Goal: Information Seeking & Learning: Learn about a topic

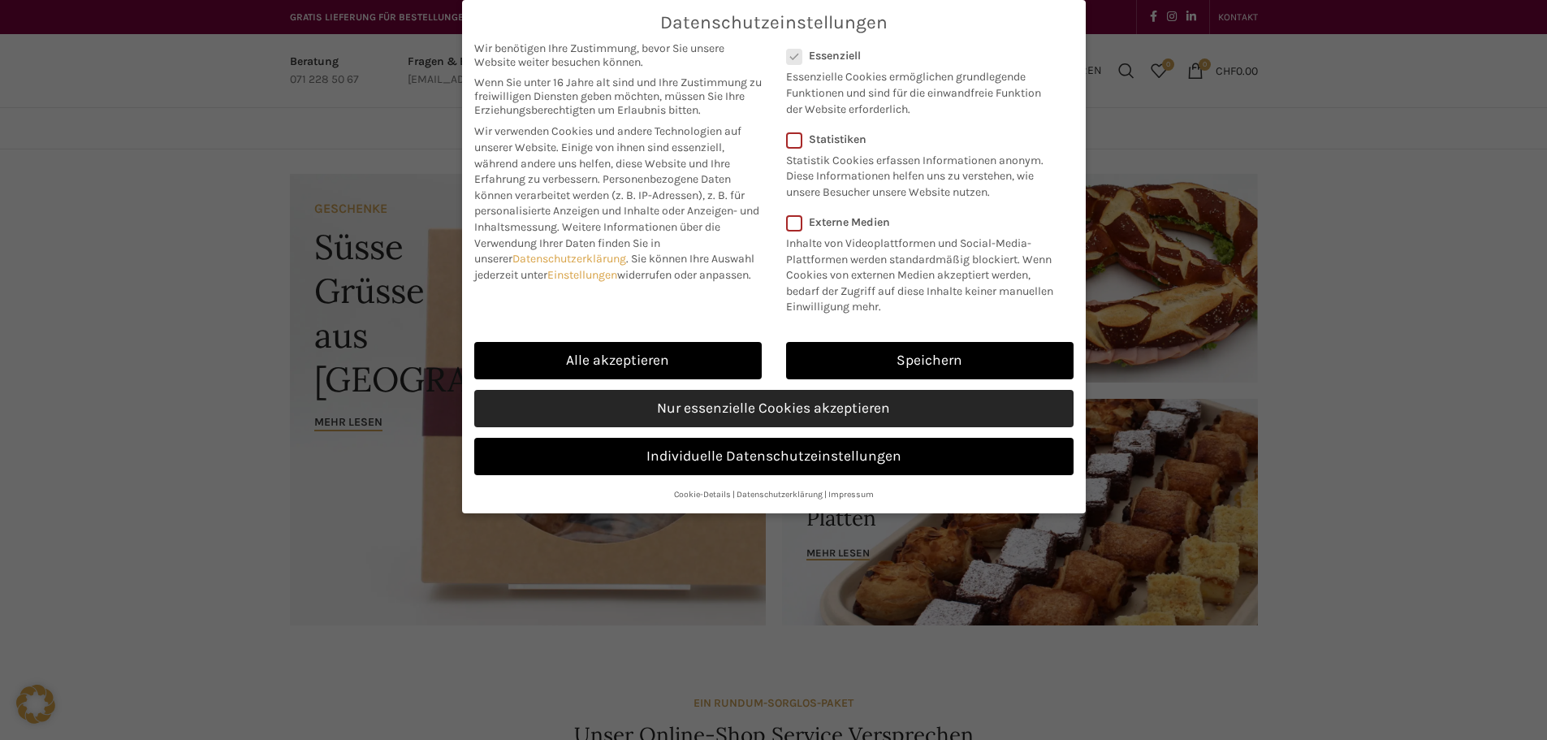
click at [886, 417] on link "Nur essenzielle Cookies akzeptieren" at bounding box center [773, 408] width 599 height 37
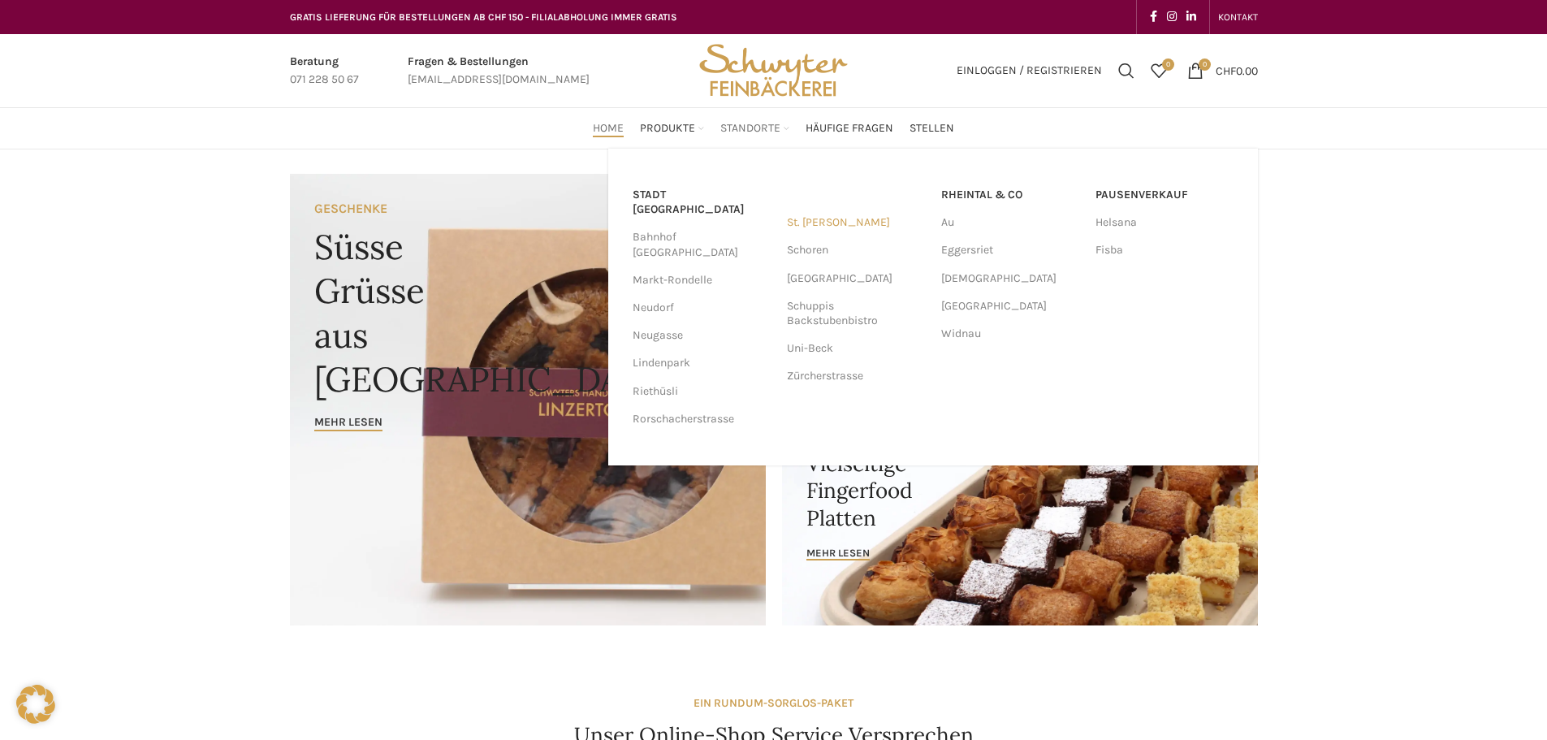
click at [809, 227] on link "St. [PERSON_NAME]" at bounding box center [856, 223] width 138 height 28
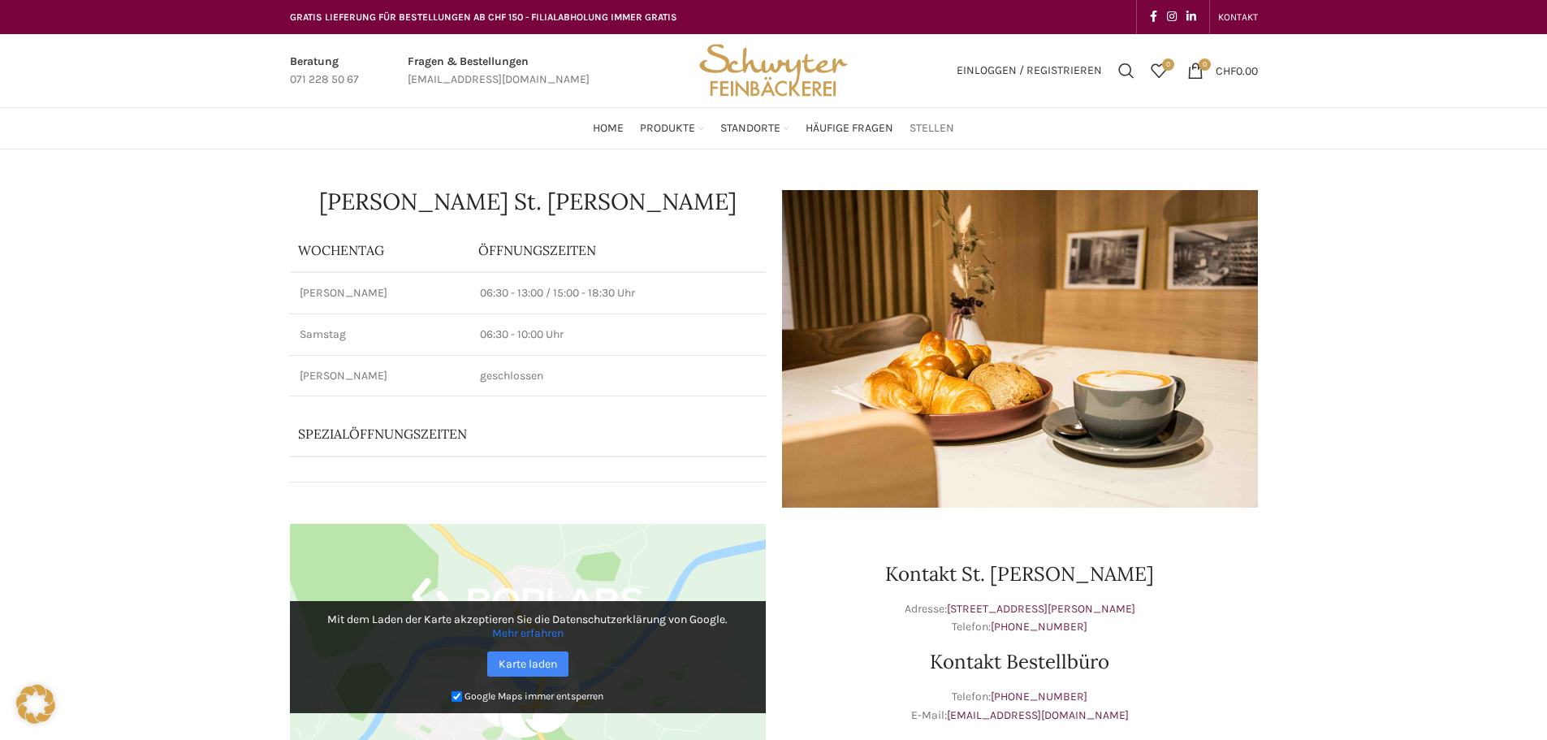
click at [936, 131] on span "Stellen" at bounding box center [932, 128] width 45 height 15
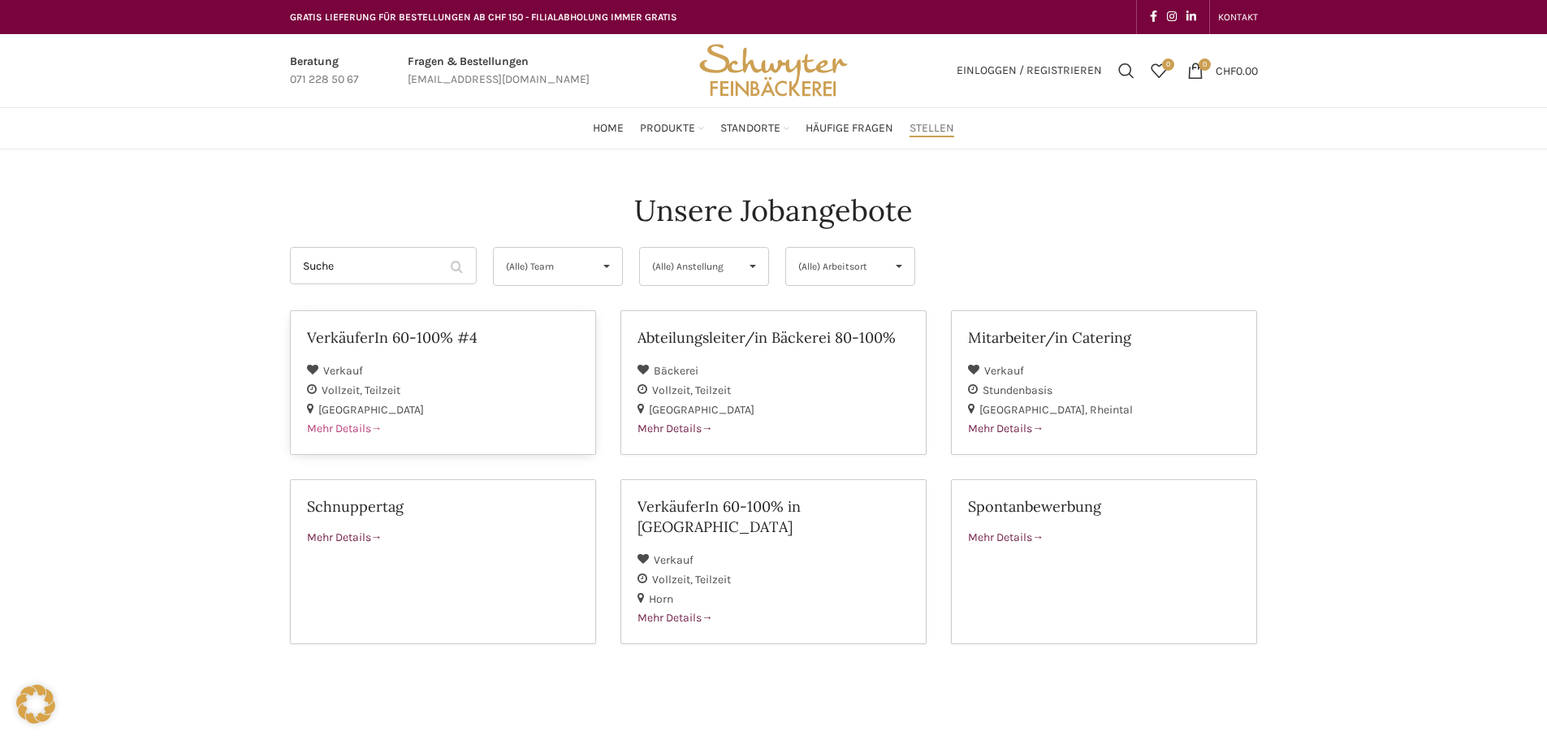
click at [460, 374] on div "Verkauf" at bounding box center [443, 370] width 272 height 19
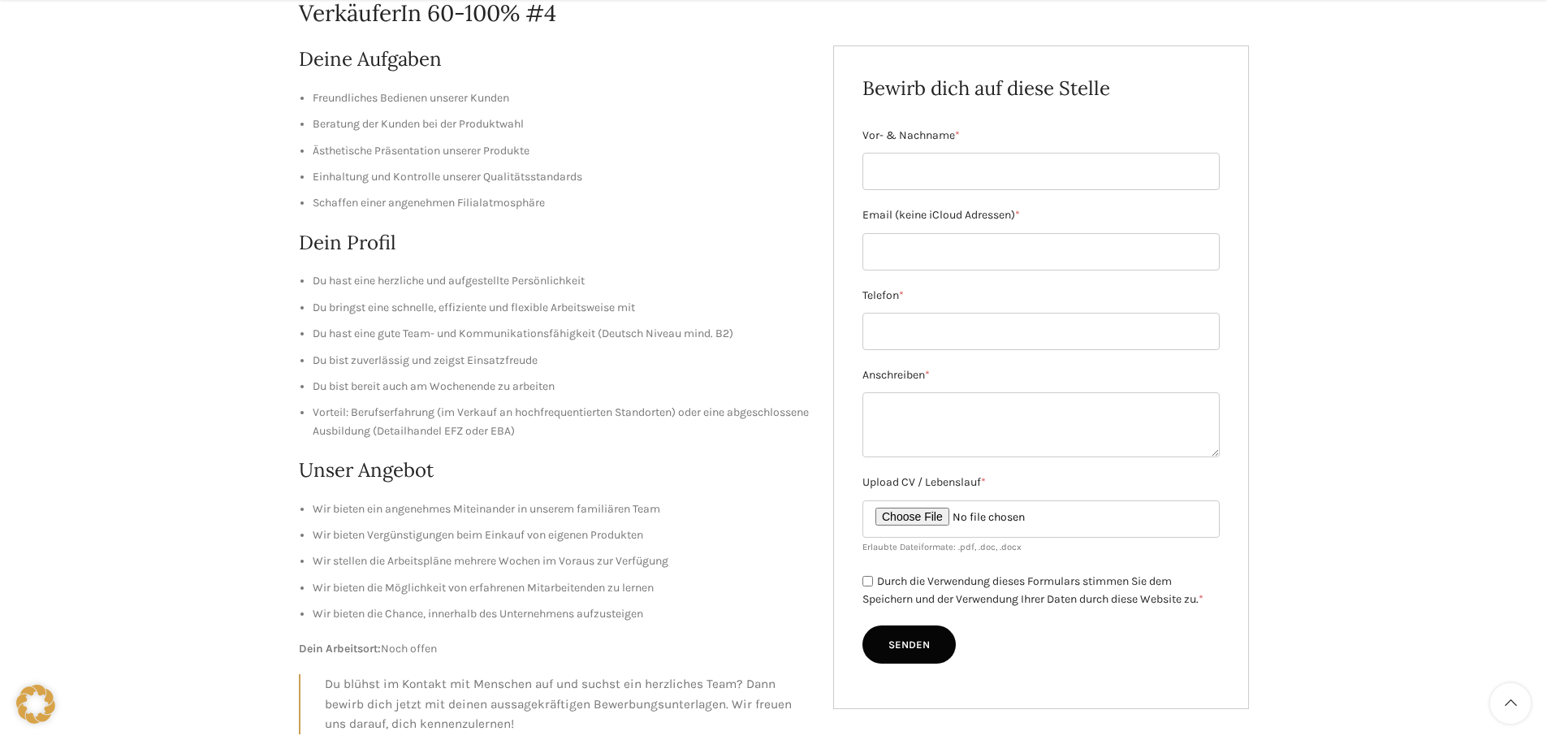
scroll to position [244, 0]
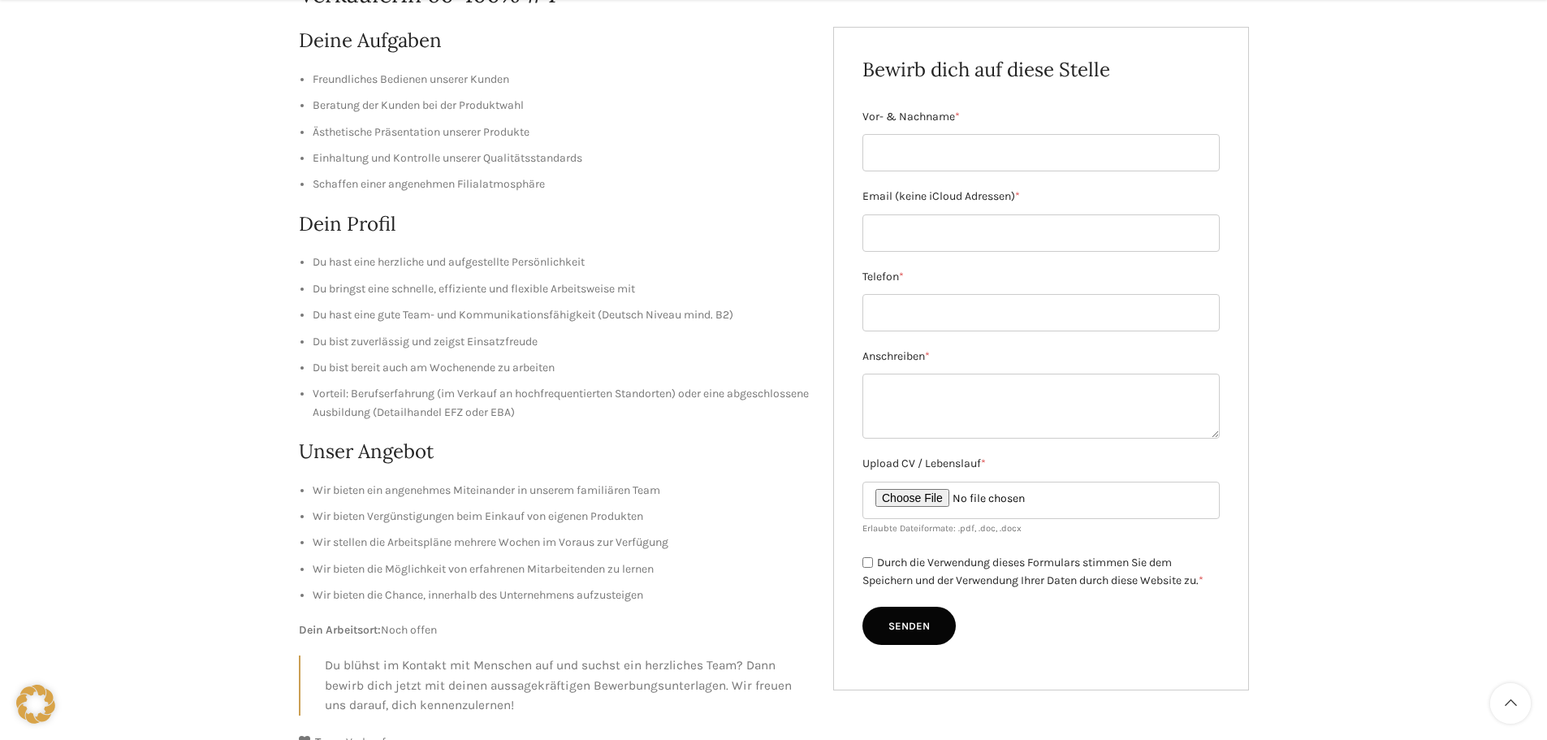
click at [443, 390] on li "Vorteil: Berufserfahrung (im Verkauf an hochfrequentierten Standorten) oder ein…" at bounding box center [561, 403] width 497 height 37
click at [683, 429] on div "Deine Aufgaben Freundliches Bedienen unserer Kunden Beratung der Kunden bei der…" at bounding box center [554, 371] width 511 height 689
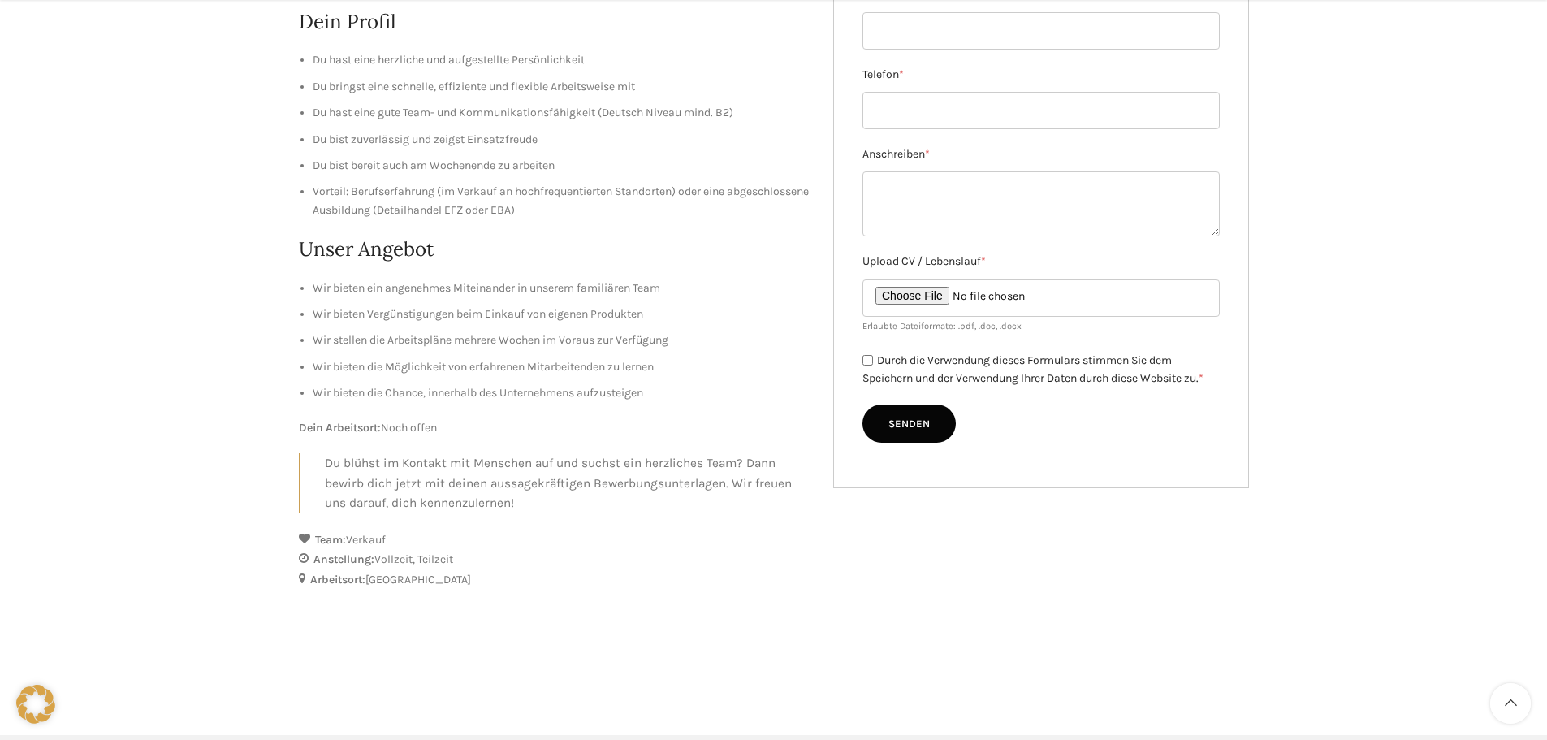
scroll to position [406, 0]
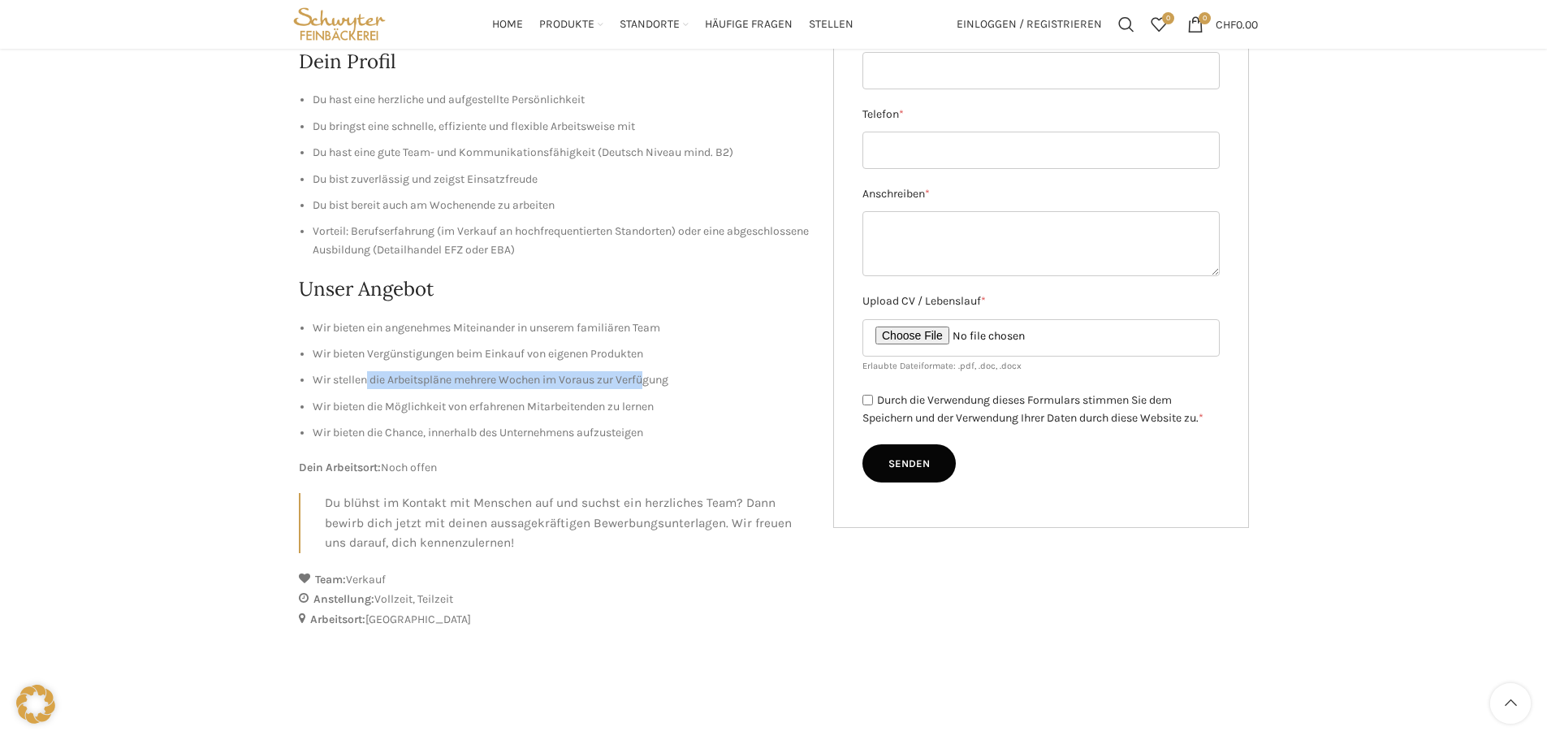
drag, startPoint x: 366, startPoint y: 370, endPoint x: 647, endPoint y: 387, distance: 281.5
click at [647, 387] on ul "Wir bieten ein angenehmes Miteinander in unserem familiären Team Wir bieten Ver…" at bounding box center [554, 380] width 511 height 123
click at [647, 387] on li "Wir stellen die Arbeitspläne mehrere Wochen im Voraus zur Verfügung" at bounding box center [561, 380] width 497 height 18
drag, startPoint x: 502, startPoint y: 402, endPoint x: 737, endPoint y: 415, distance: 235.9
click at [737, 415] on li "Wir bieten die Möglichkeit von erfahrenen Mitarbeitenden zu lernen" at bounding box center [561, 407] width 497 height 18
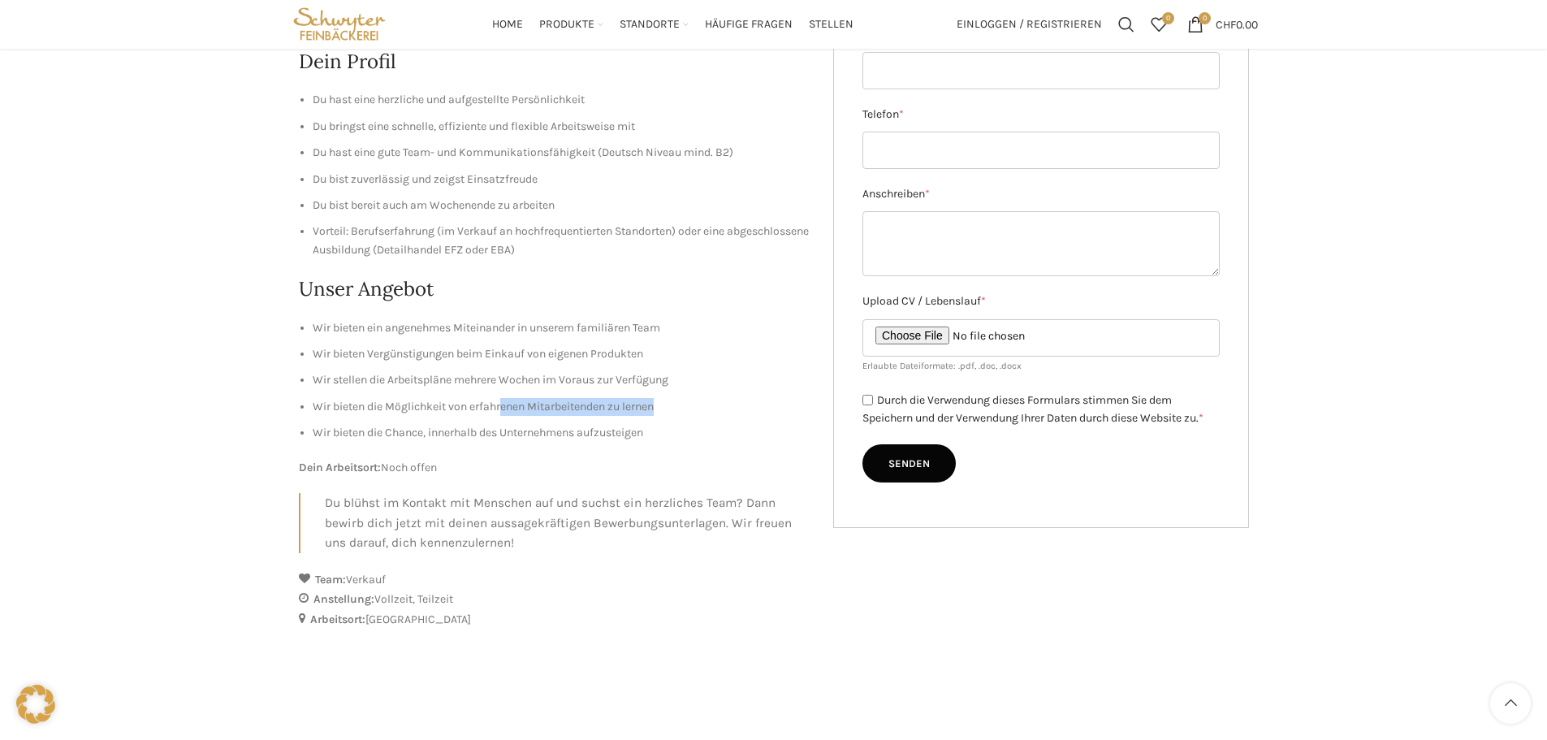
click at [736, 416] on li "Wir bieten die Möglichkeit von erfahrenen Mitarbeitenden zu lernen" at bounding box center [561, 407] width 497 height 18
click at [612, 439] on li "Wir bieten die Chance, innerhalb des Unternehmens aufzusteigen" at bounding box center [561, 433] width 497 height 18
click at [519, 465] on p "Dein Arbeitsort: Noch offen" at bounding box center [554, 468] width 511 height 18
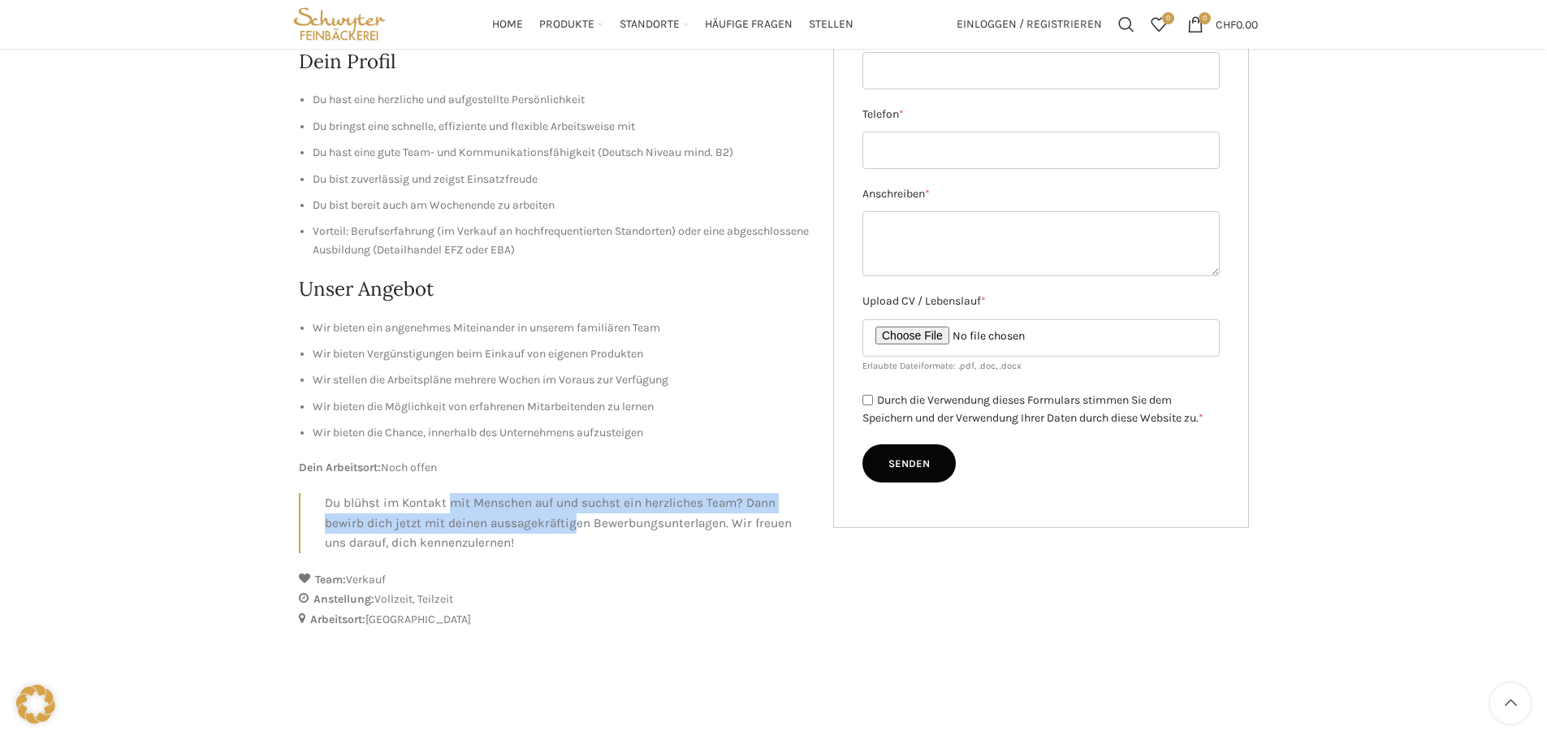
drag, startPoint x: 449, startPoint y: 501, endPoint x: 603, endPoint y: 521, distance: 155.6
click at [603, 521] on p "Du blühst im Kontakt mit Menschen auf und suchst ein herzliches Team? Dann bewi…" at bounding box center [567, 523] width 485 height 60
drag, startPoint x: 602, startPoint y: 520, endPoint x: 624, endPoint y: 514, distance: 22.7
click at [603, 520] on p "Du blühst im Kontakt mit Menschen auf und suchst ein herzliches Team? Dann bewi…" at bounding box center [567, 523] width 485 height 60
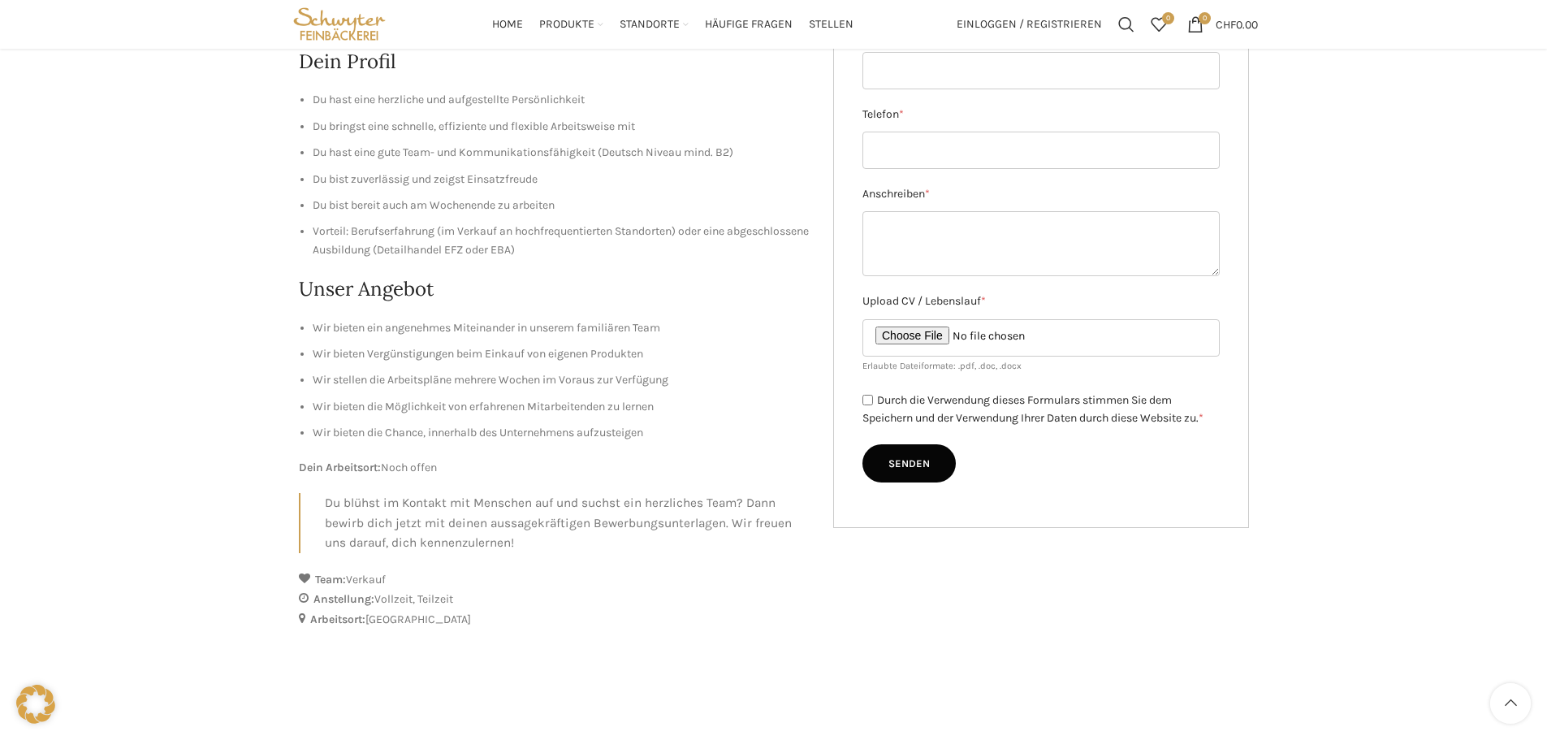
click at [377, 581] on span "Verkauf" at bounding box center [366, 580] width 40 height 14
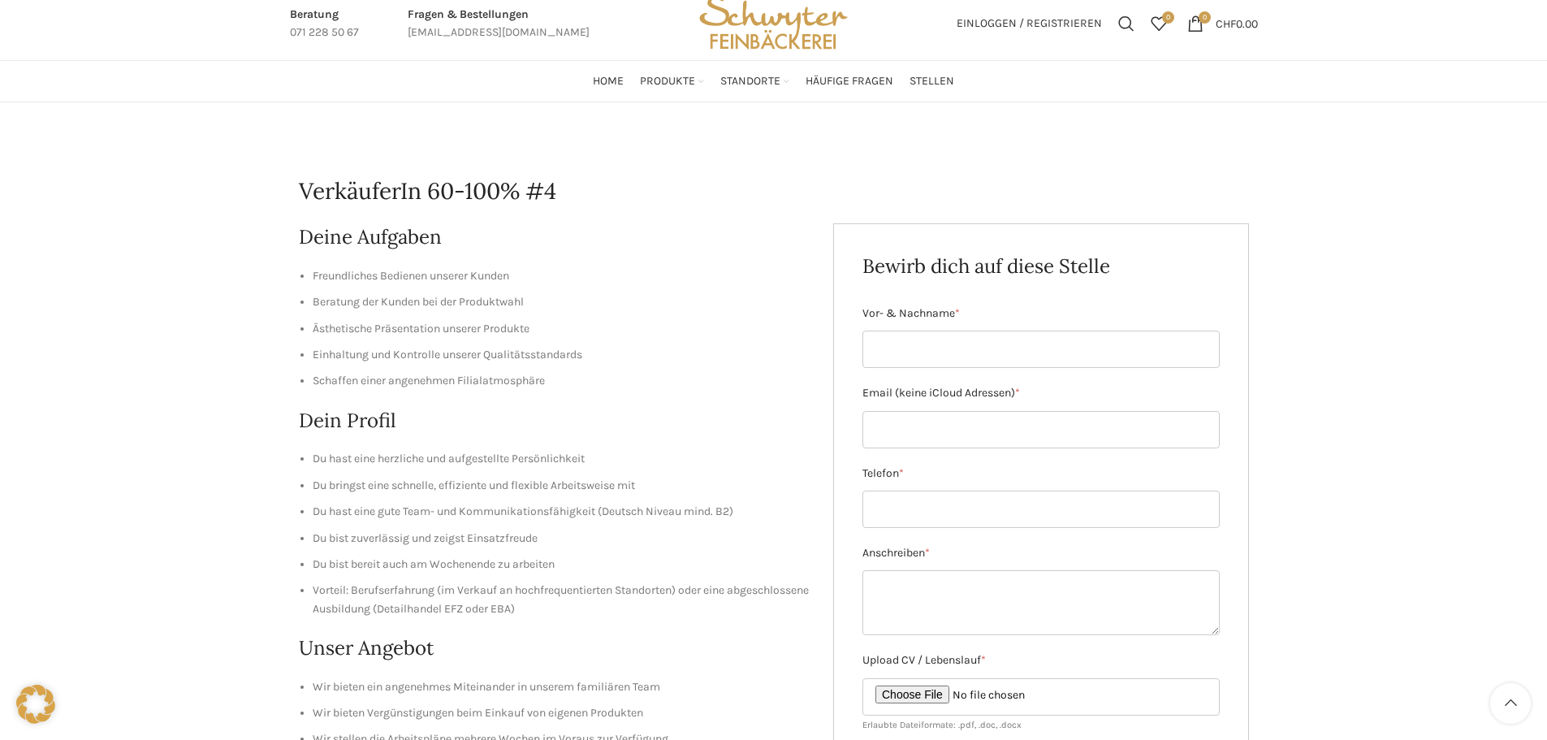
scroll to position [0, 0]
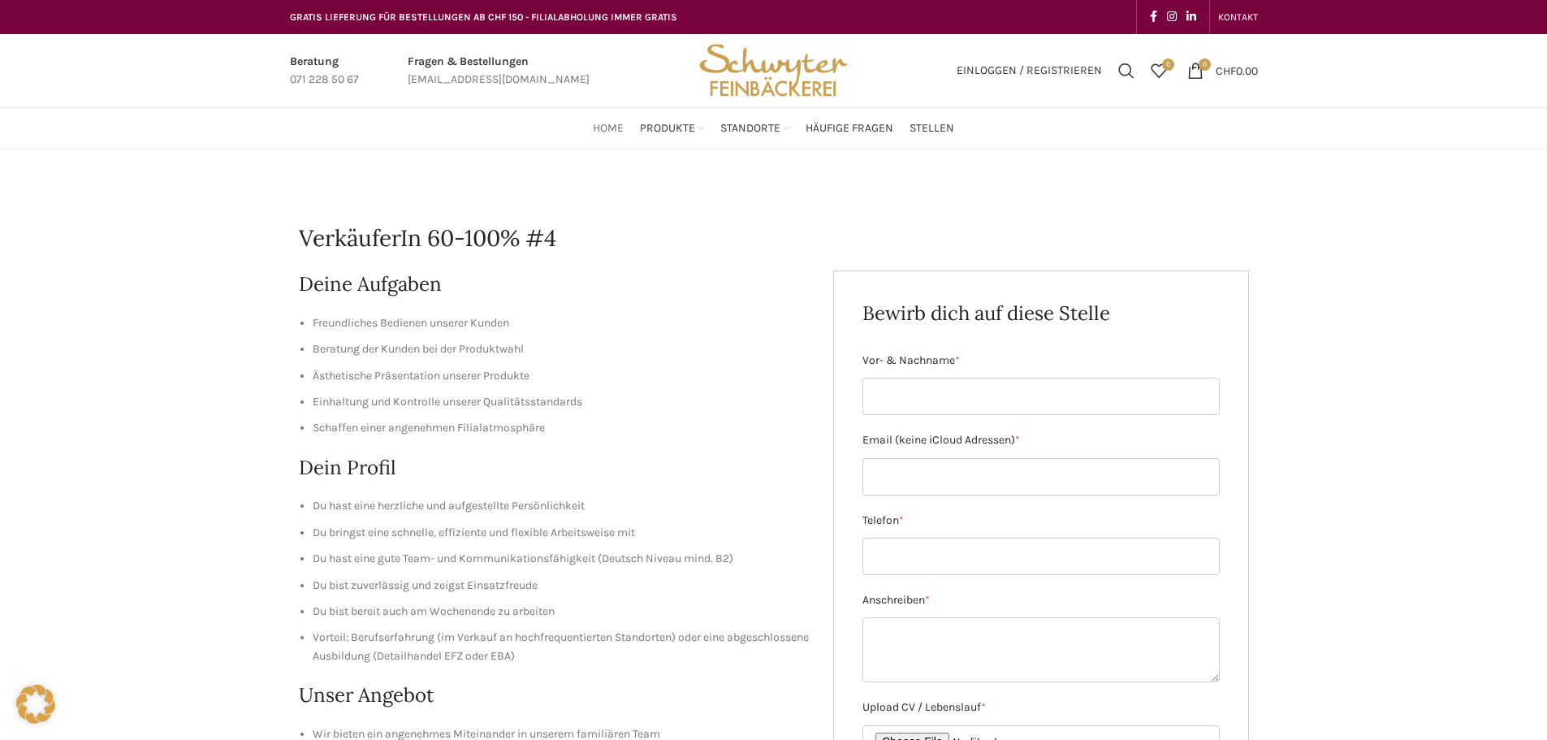
click at [624, 127] on span "Home" at bounding box center [608, 128] width 31 height 15
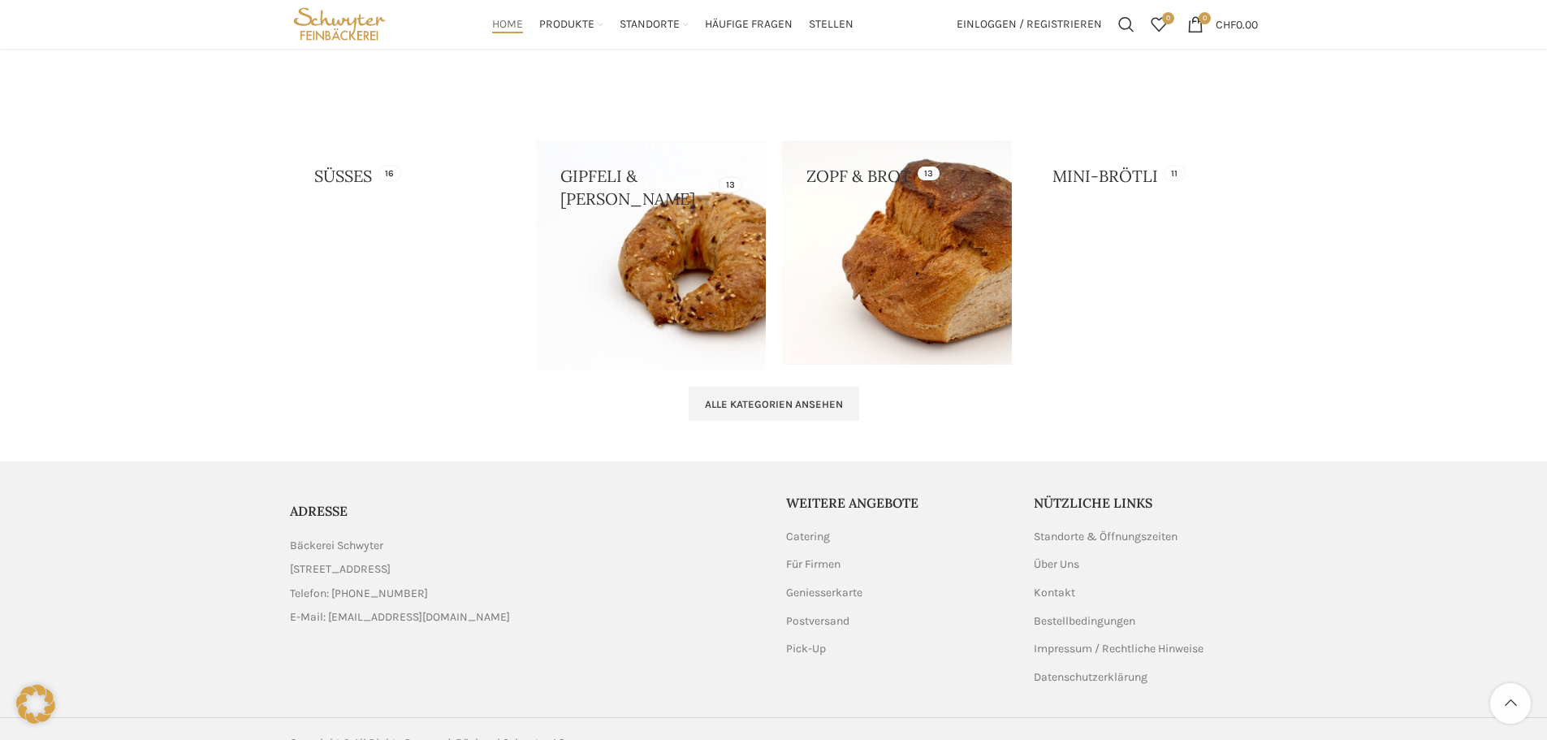
scroll to position [1643, 0]
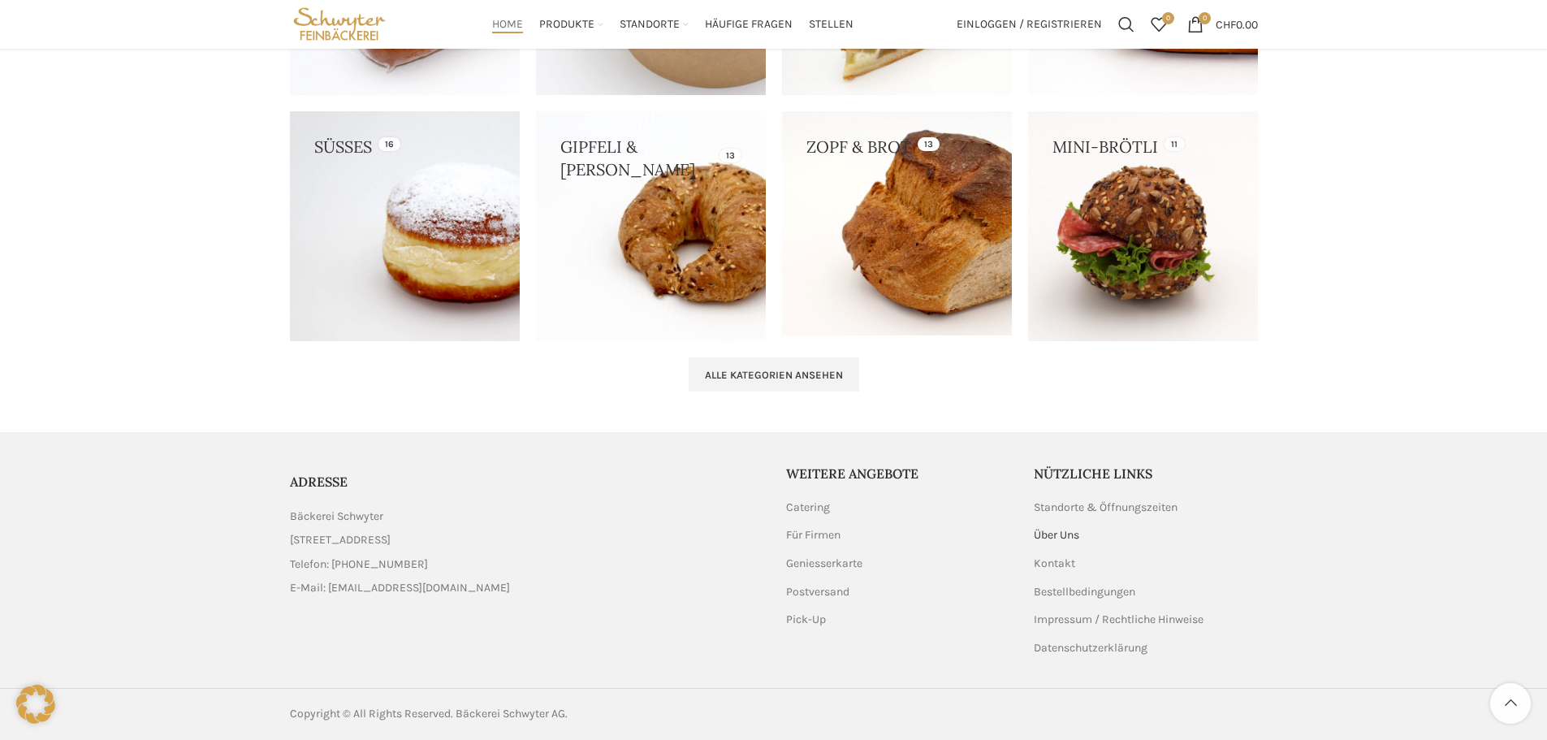
click at [1068, 533] on link "Über Uns" at bounding box center [1057, 535] width 47 height 16
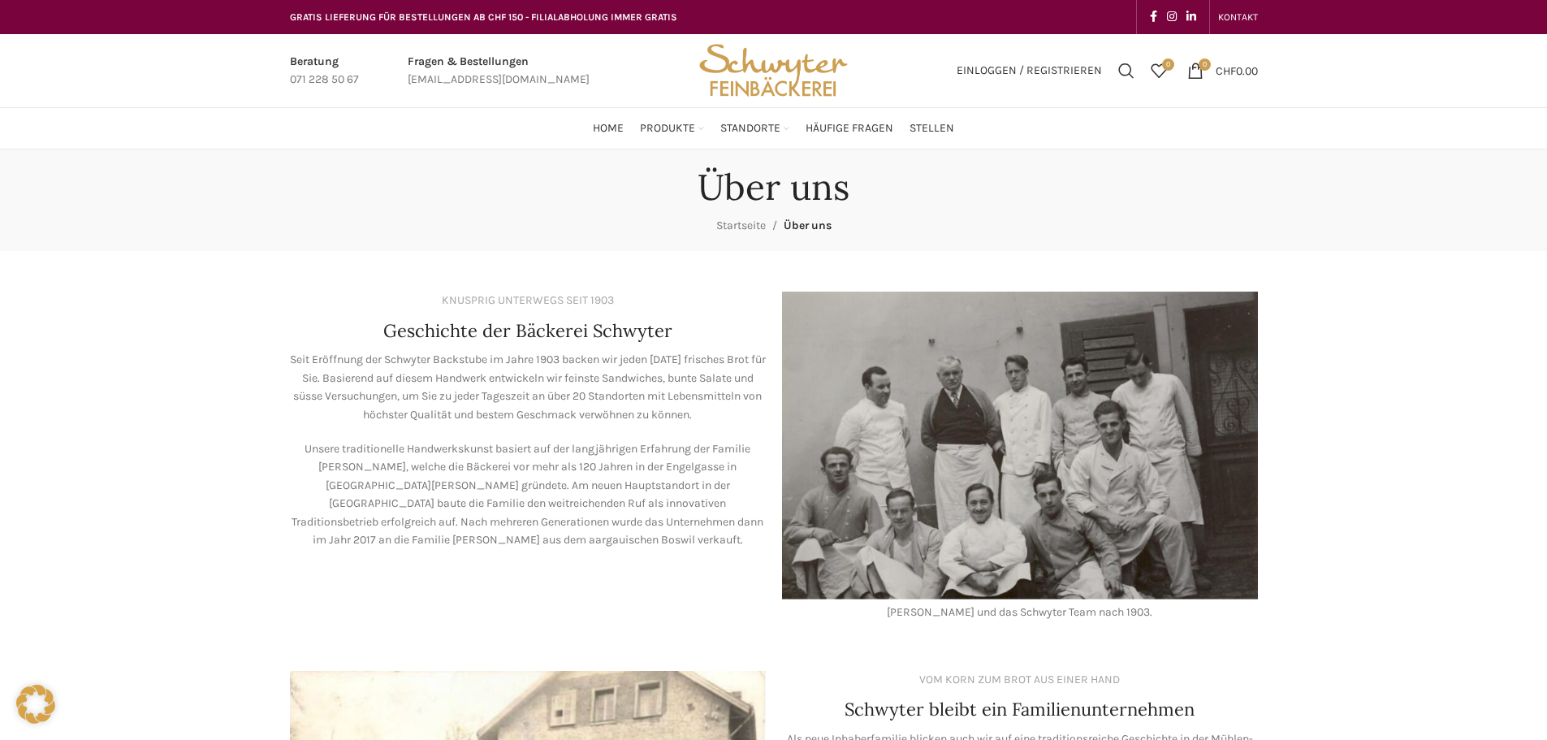
click at [966, 500] on img at bounding box center [1020, 446] width 476 height 308
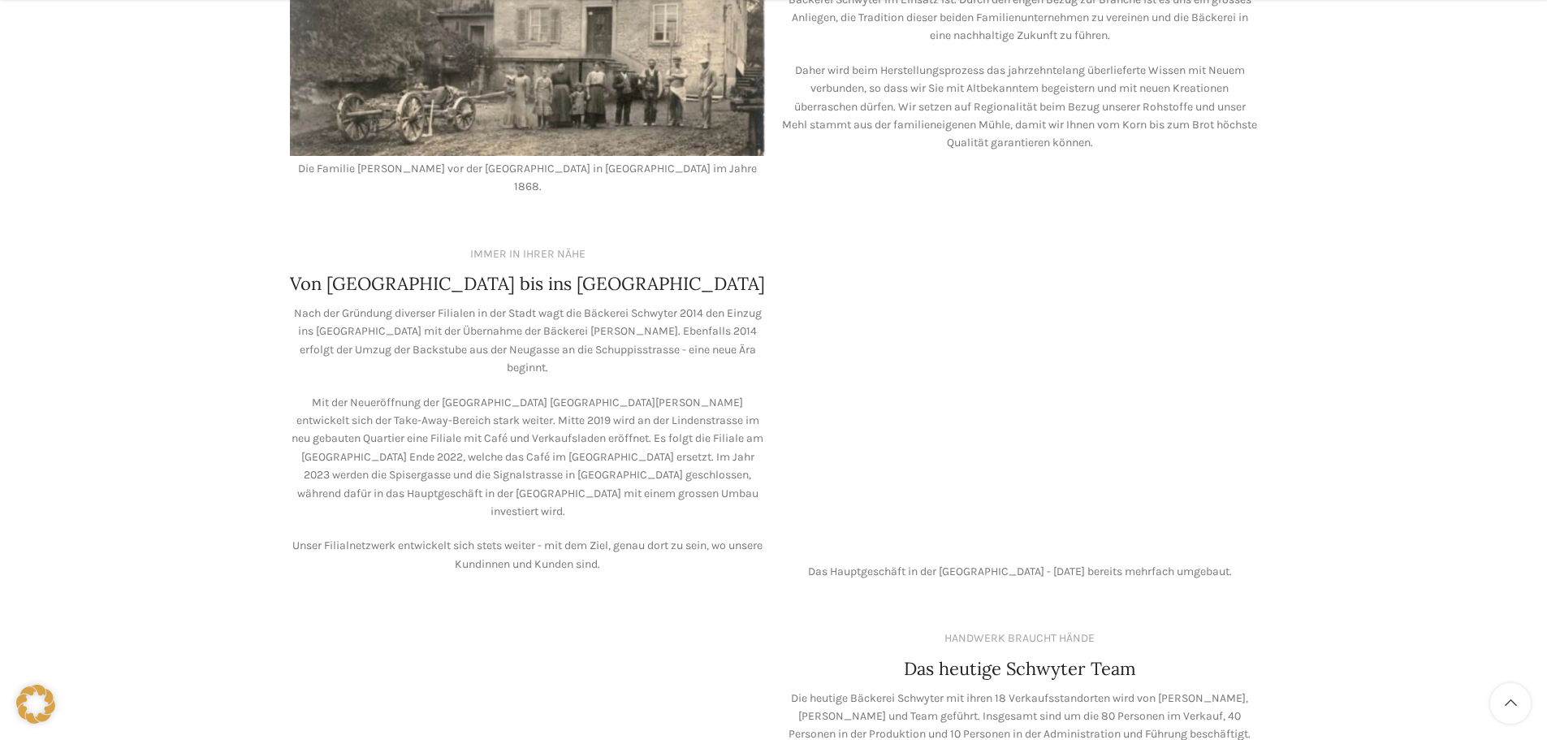
scroll to position [1137, 0]
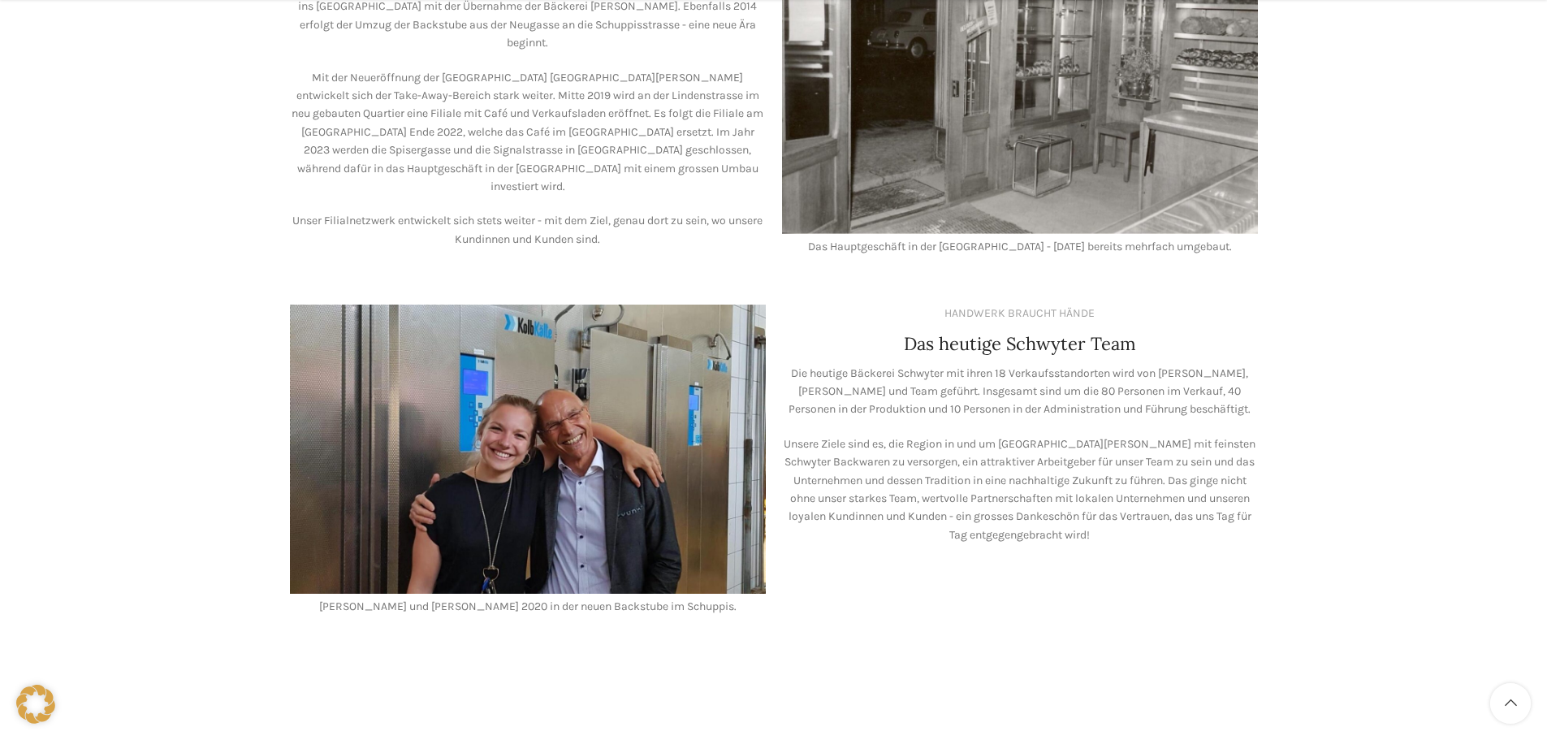
click at [993, 449] on p "Unsere Ziele sind es, die Region in und um [GEOGRAPHIC_DATA][PERSON_NAME] mit f…" at bounding box center [1020, 489] width 476 height 109
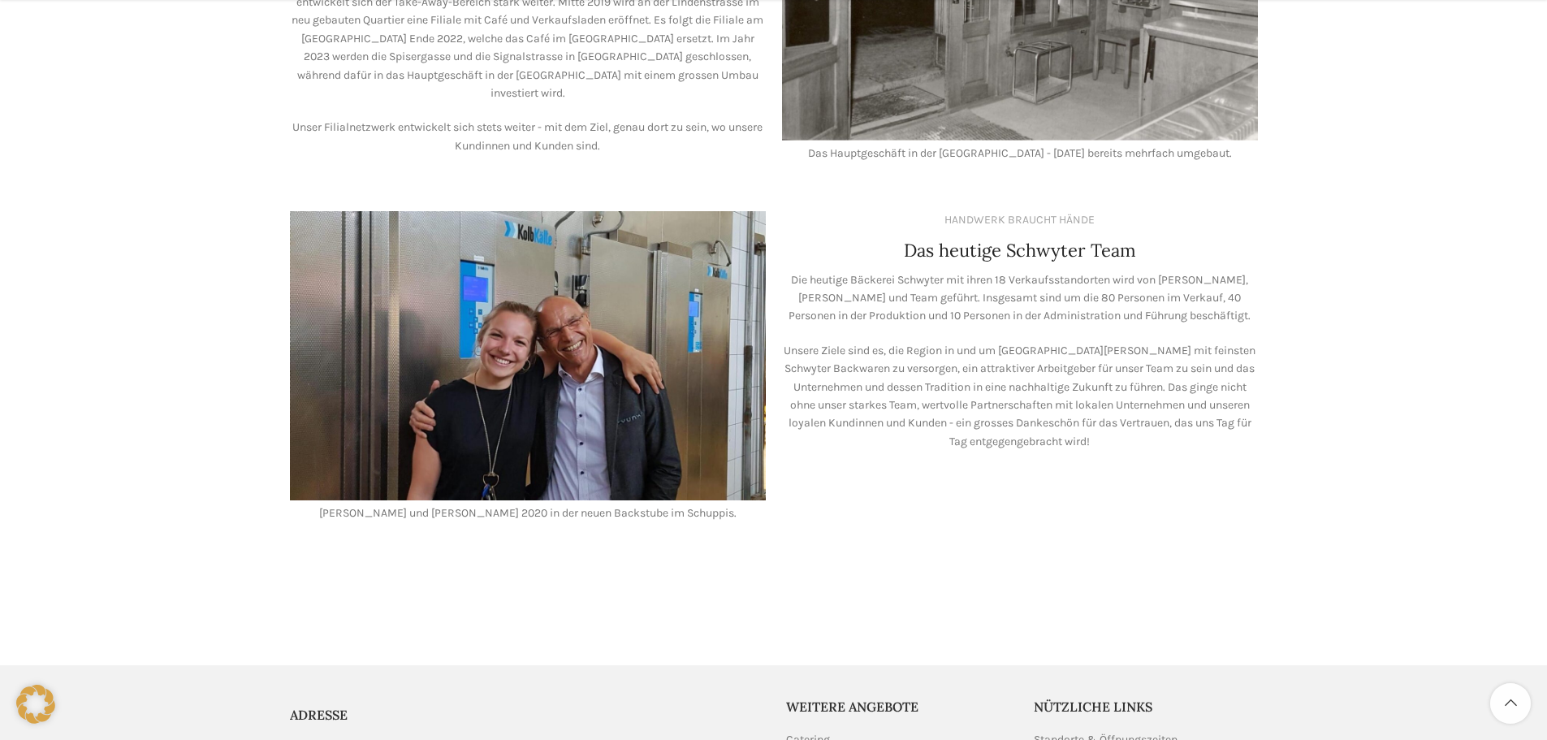
scroll to position [1445, 0]
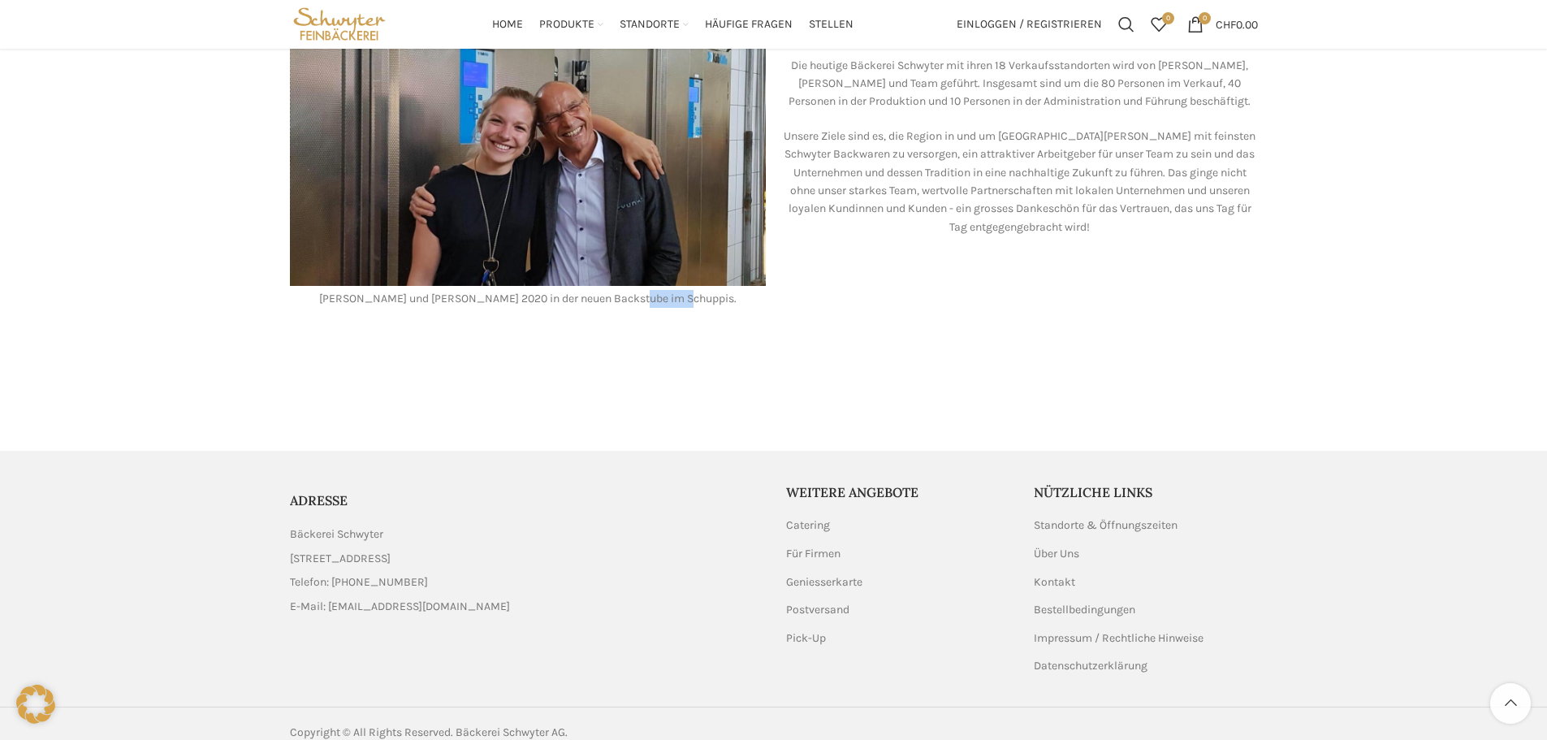
drag, startPoint x: 653, startPoint y: 276, endPoint x: 700, endPoint y: 282, distance: 47.5
click at [700, 290] on p "[PERSON_NAME] und [PERSON_NAME] 2020 in der neuen Backstube im Schuppis." at bounding box center [528, 299] width 476 height 18
click at [954, 128] on p "Unsere Ziele sind es, die Region in und um [GEOGRAPHIC_DATA][PERSON_NAME] mit f…" at bounding box center [1020, 182] width 476 height 109
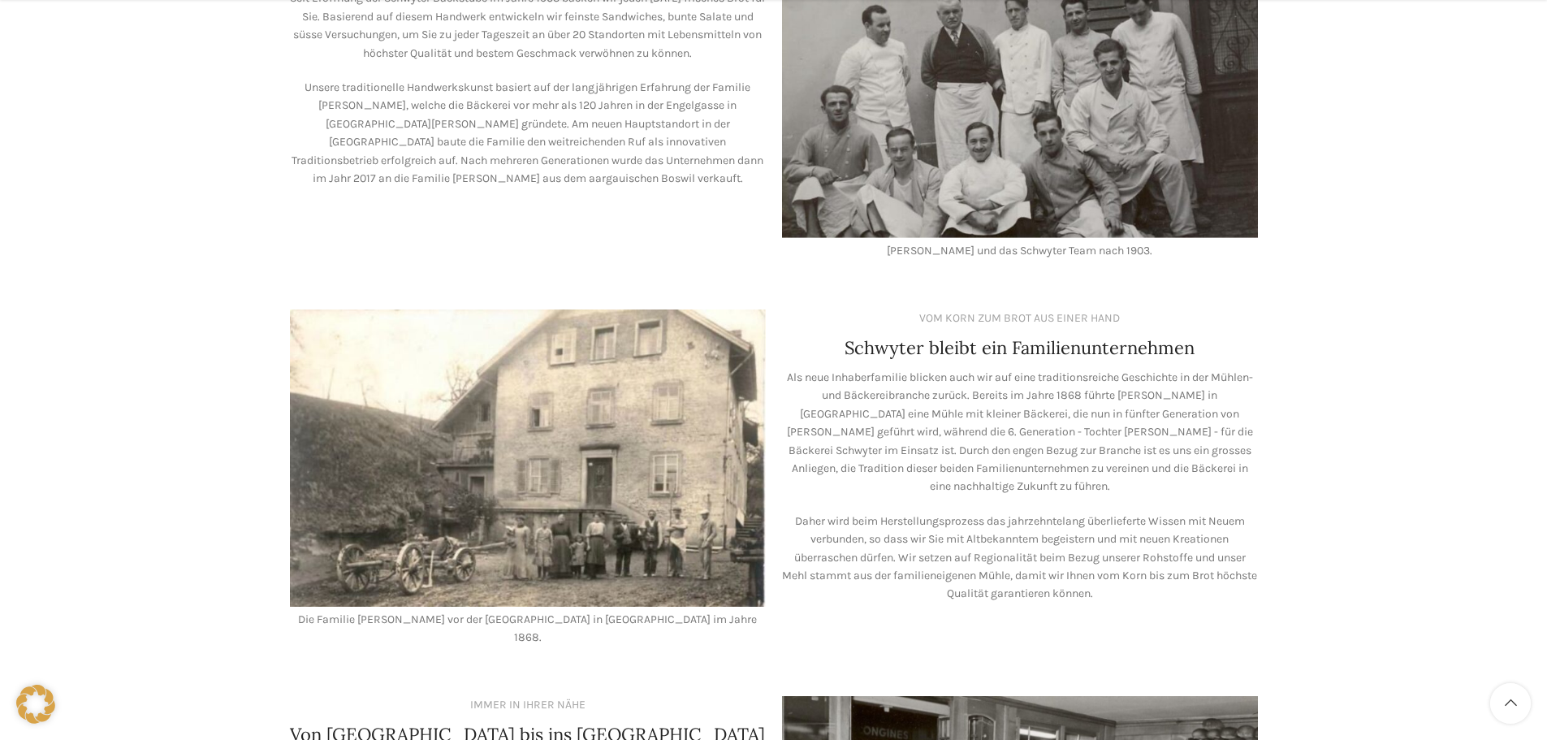
scroll to position [406, 0]
